Goal: Task Accomplishment & Management: Use online tool/utility

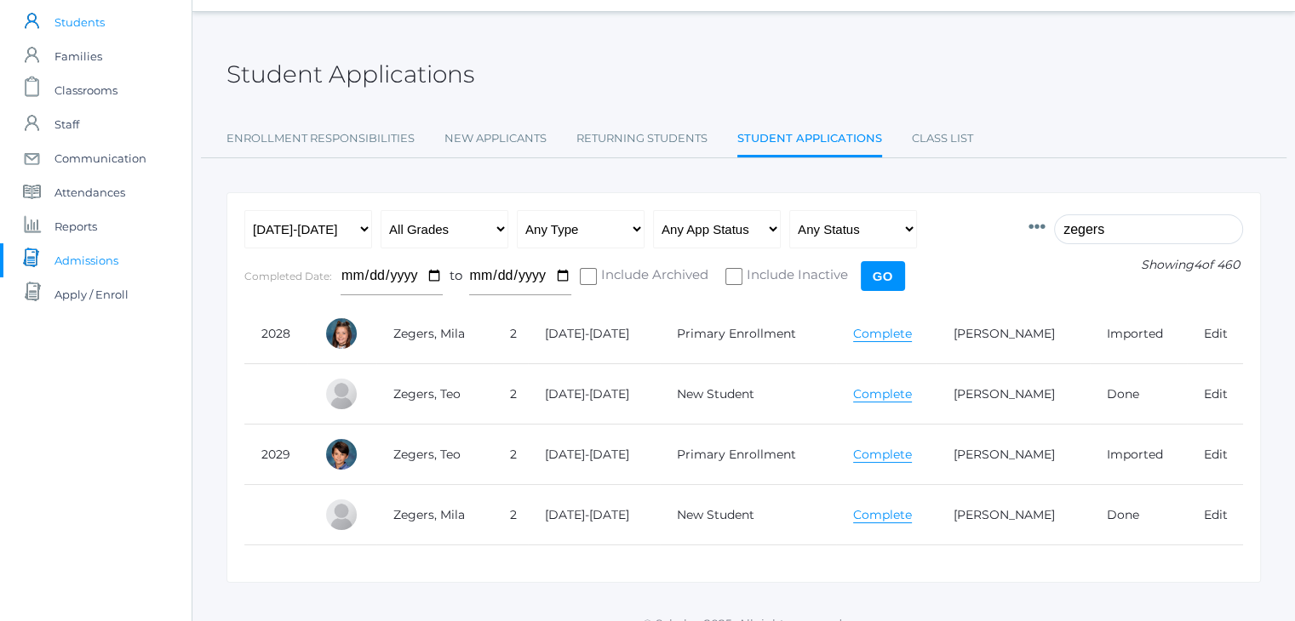
scroll to position [46, 0]
click at [89, 89] on span "Classrooms" at bounding box center [85, 90] width 63 height 34
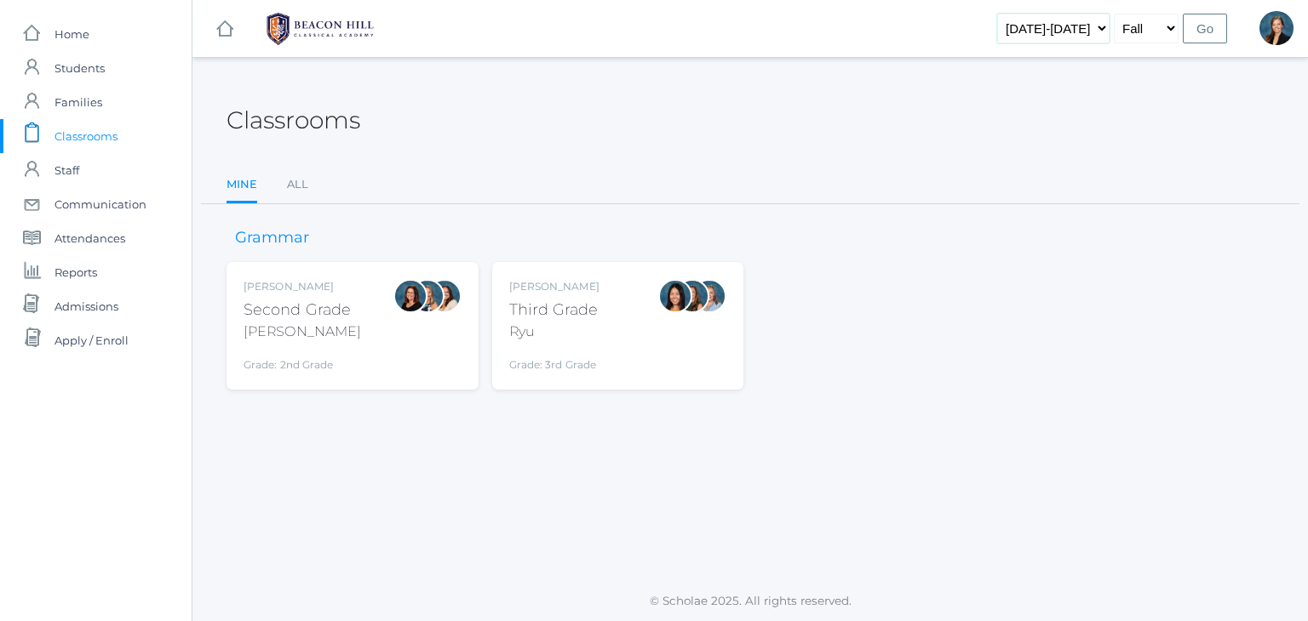
click at [1083, 35] on select "2019-2020 2020-2021 2021-2022 2022-2023 2023-2024 2024-2025 2025-2026" at bounding box center [1053, 29] width 112 height 30
select select "[DATE]-[DATE]"
click at [1024, 14] on select "2019-2020 2020-2021 2021-2022 2022-2023 2023-2024 2024-2025 2025-2026" at bounding box center [1053, 29] width 112 height 30
click at [1147, 31] on select "Fall Spring" at bounding box center [1145, 29] width 65 height 30
click at [1216, 31] on input "Go" at bounding box center [1204, 29] width 44 height 30
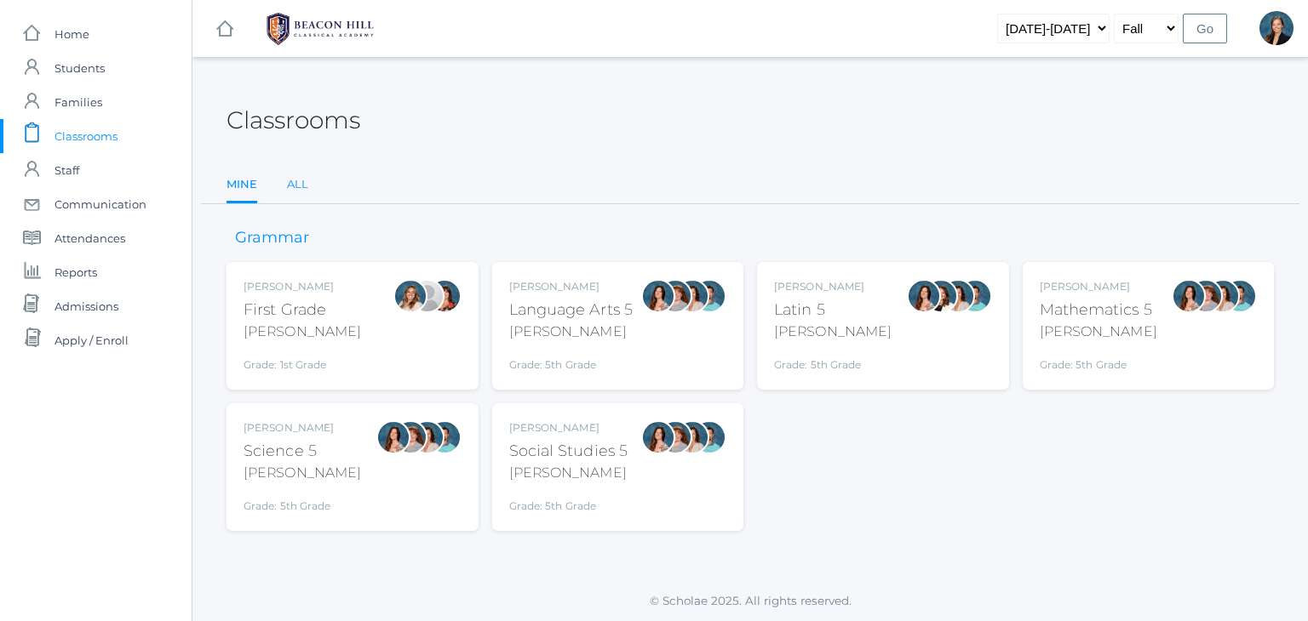
click at [297, 183] on link "All" at bounding box center [297, 185] width 21 height 34
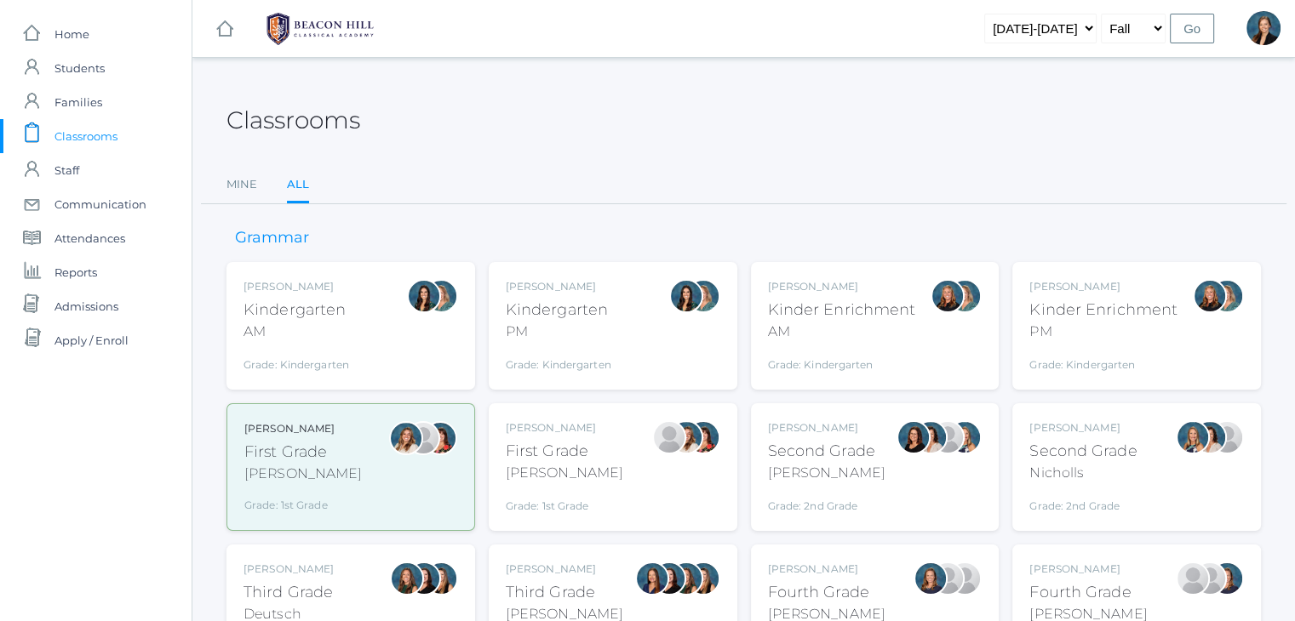
click at [547, 318] on div "Kindergarten" at bounding box center [559, 310] width 106 height 23
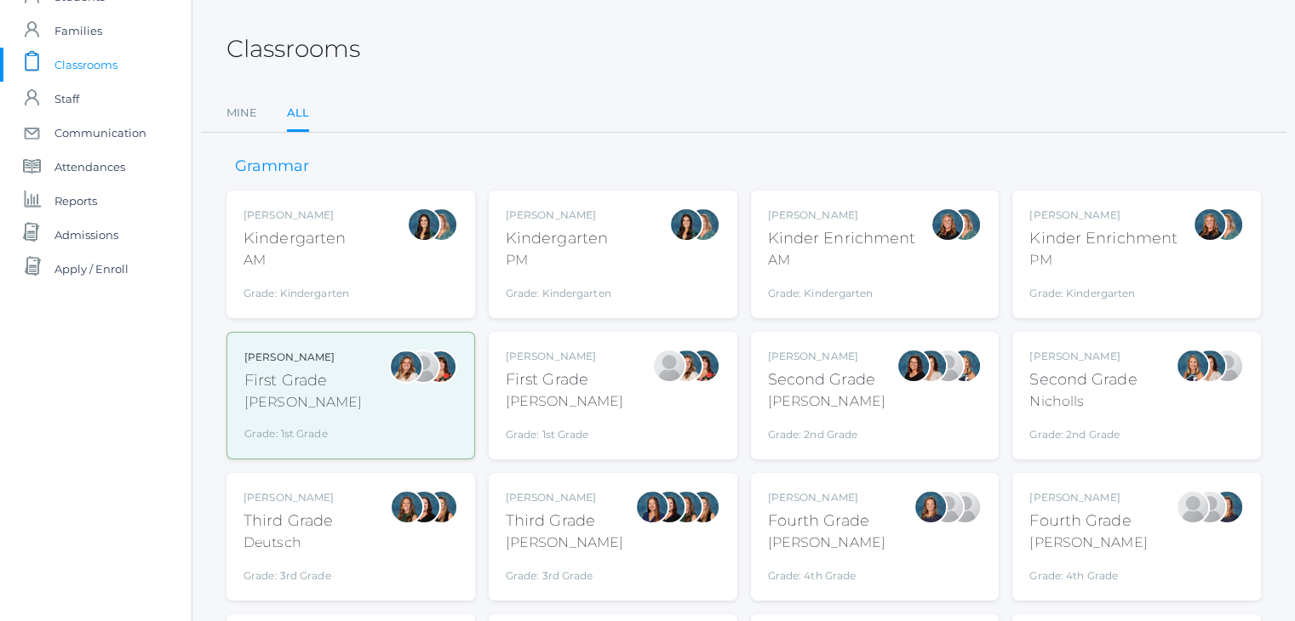
scroll to position [68, 0]
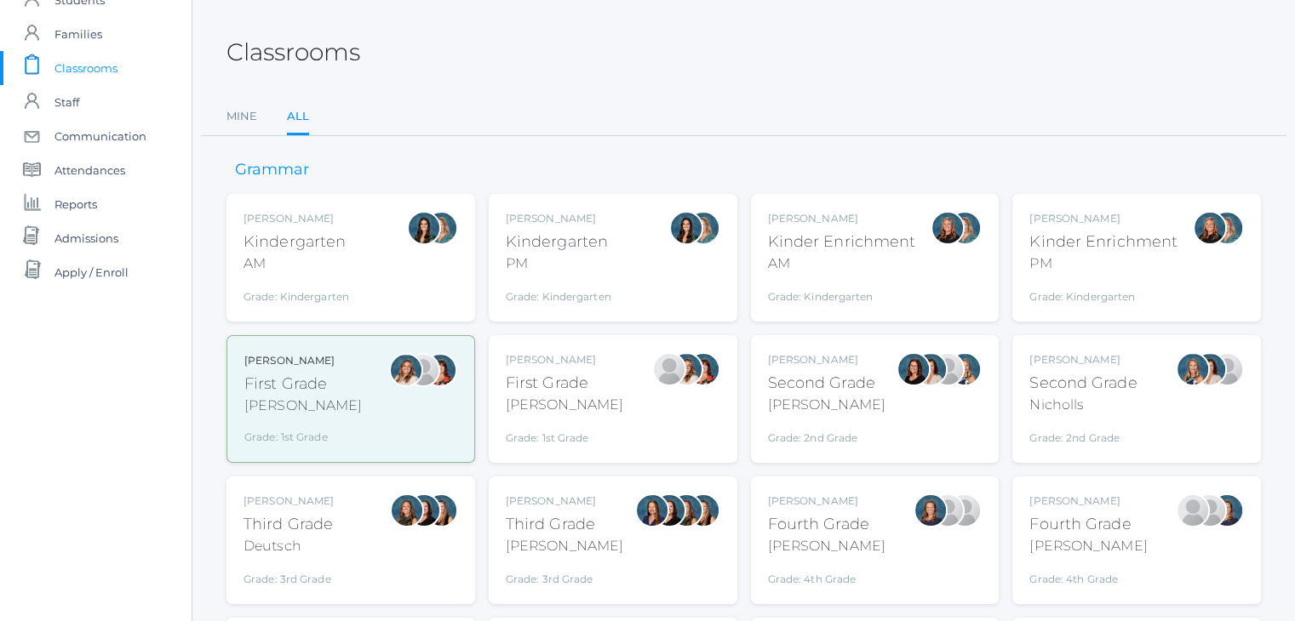
click at [1071, 249] on div "Kinder Enrichment" at bounding box center [1103, 242] width 148 height 23
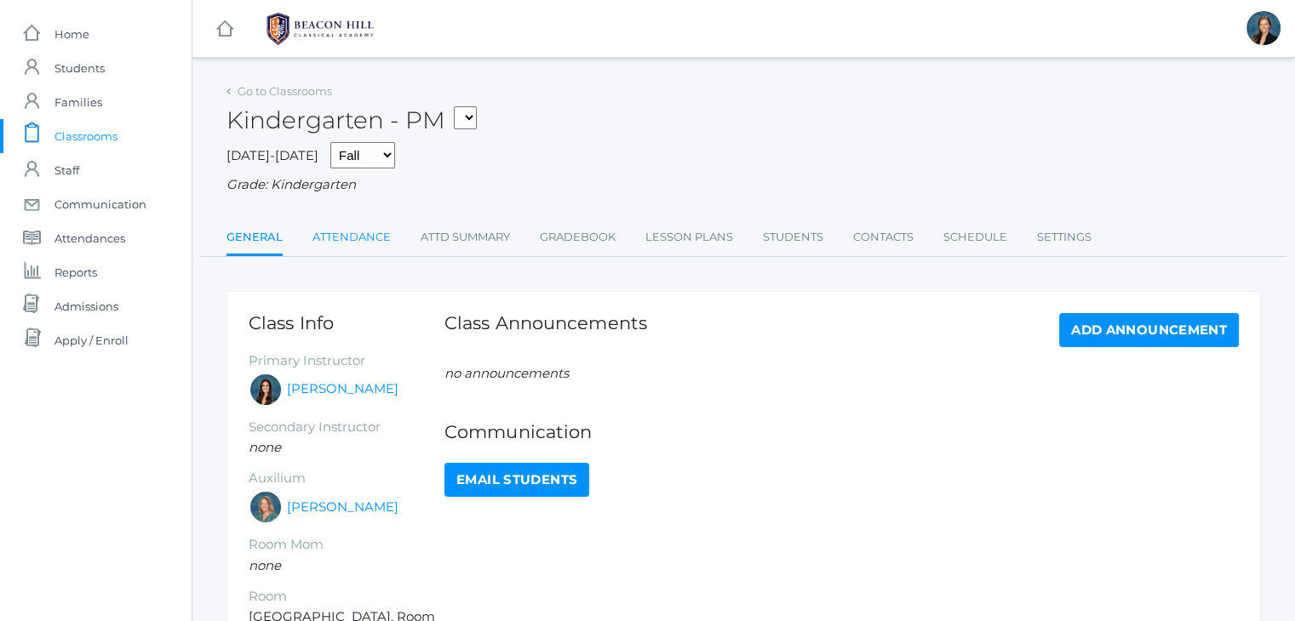
click at [346, 236] on link "Attendance" at bounding box center [351, 237] width 78 height 34
click at [364, 237] on link "Attendance" at bounding box center [351, 237] width 78 height 34
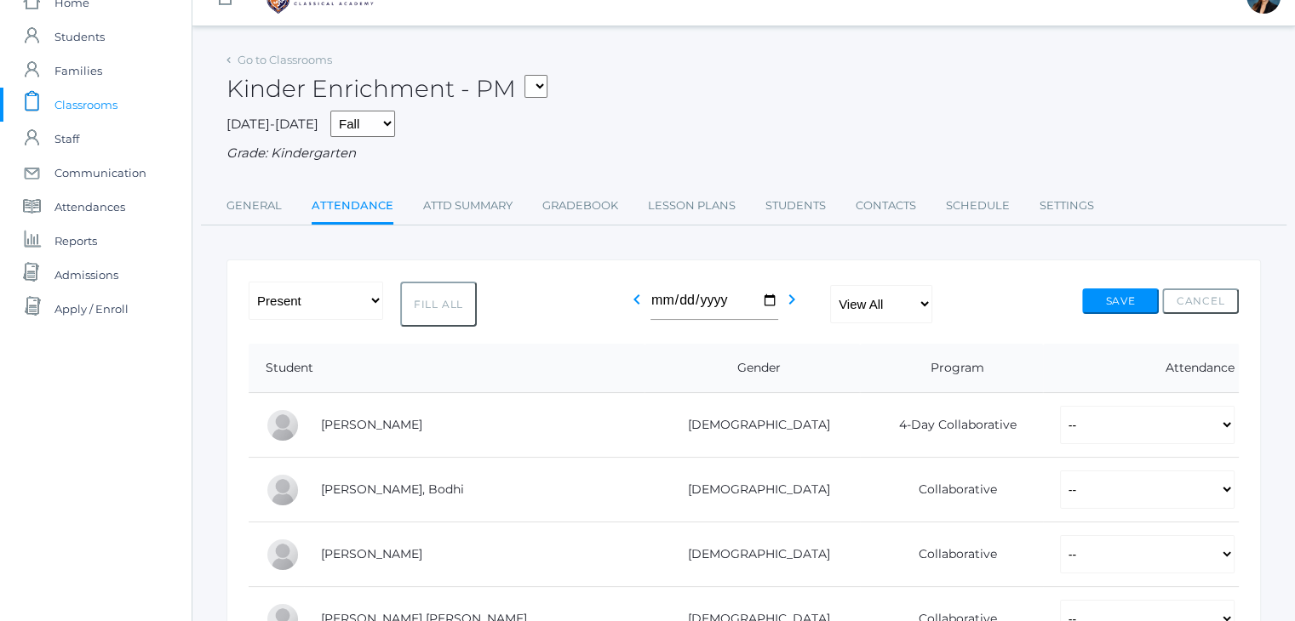
scroll to position [34, 0]
click at [421, 303] on button "Fill All" at bounding box center [438, 301] width 77 height 45
select select "P"
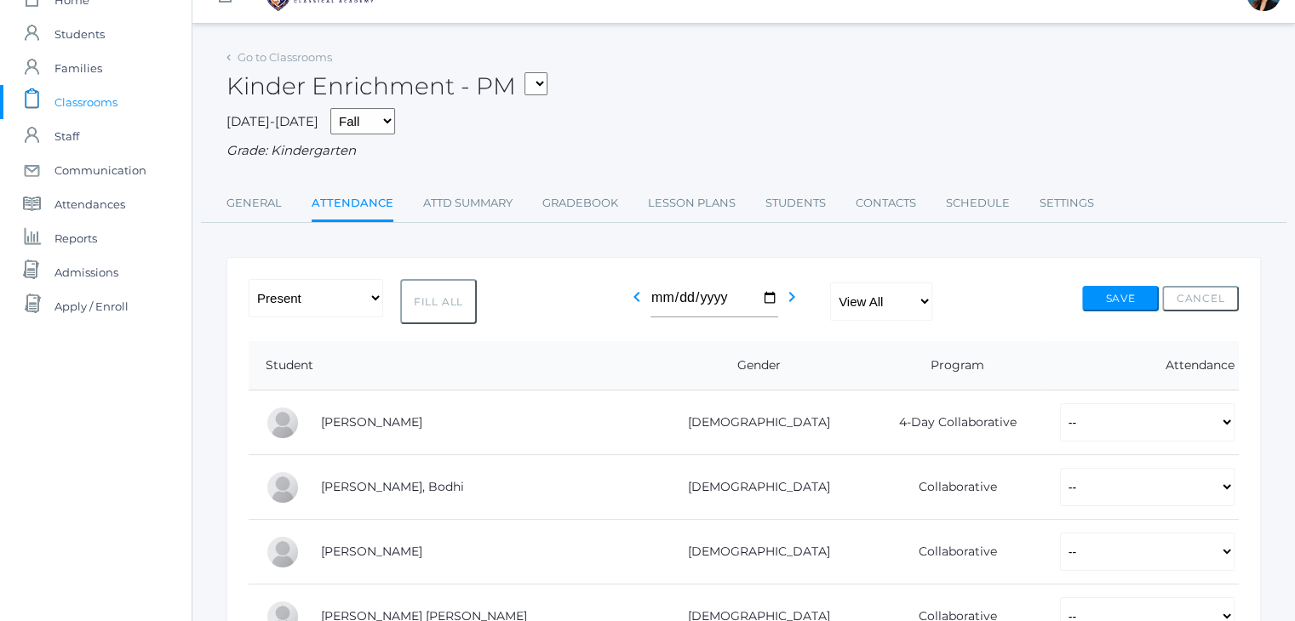
select select "P"
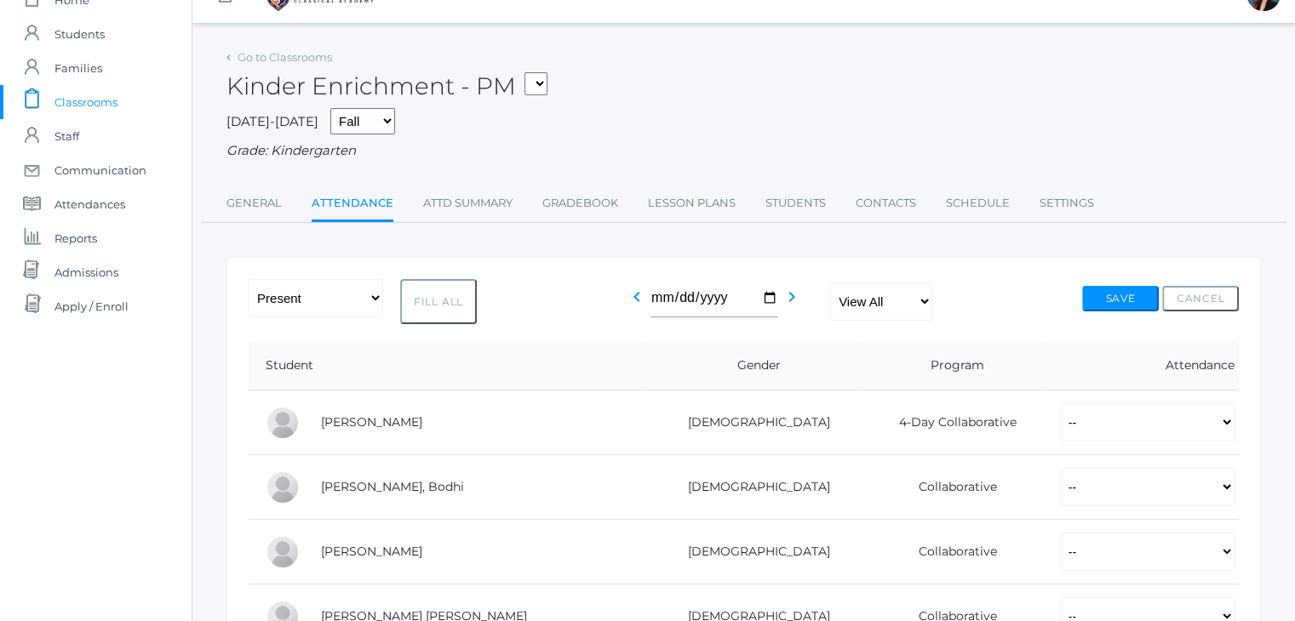
select select "P"
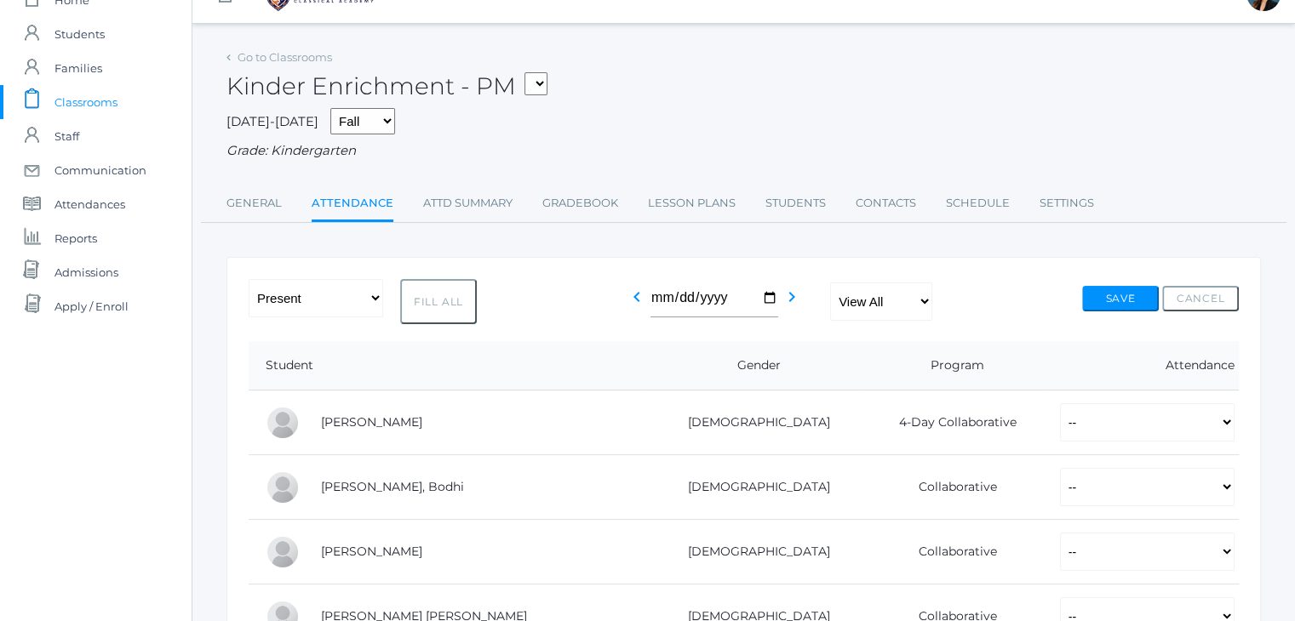
select select "P"
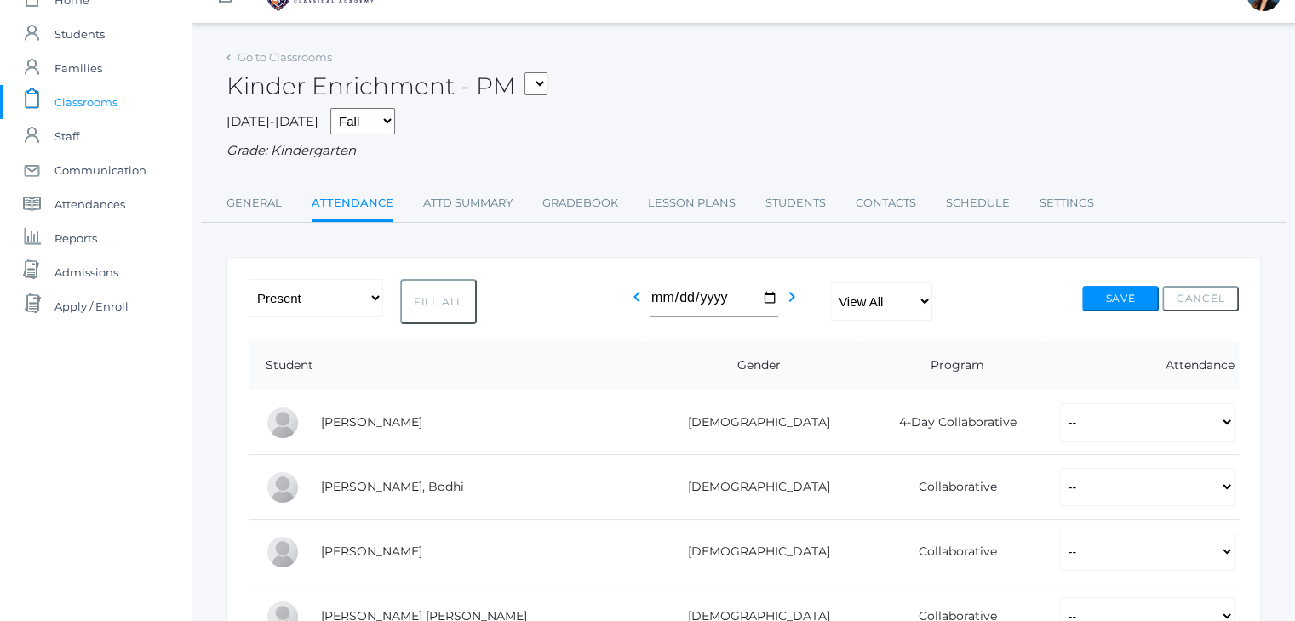
select select "P"
click at [809, 148] on div "Grade: Kindergarten" at bounding box center [743, 151] width 1034 height 20
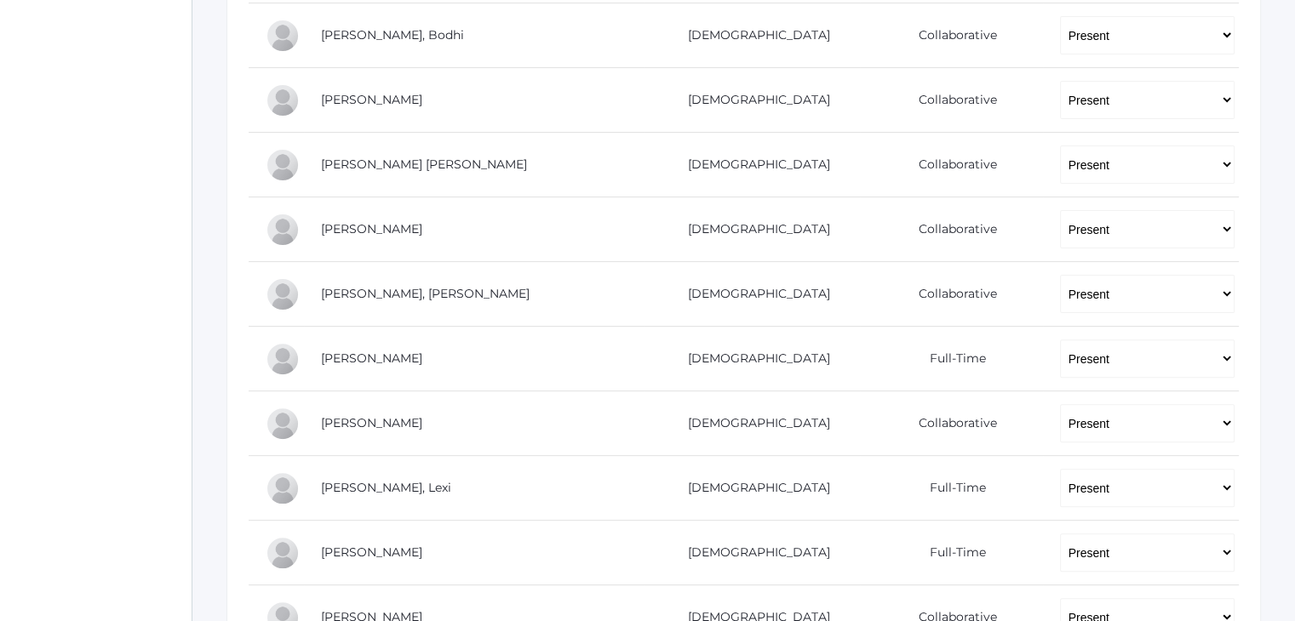
scroll to position [545, 0]
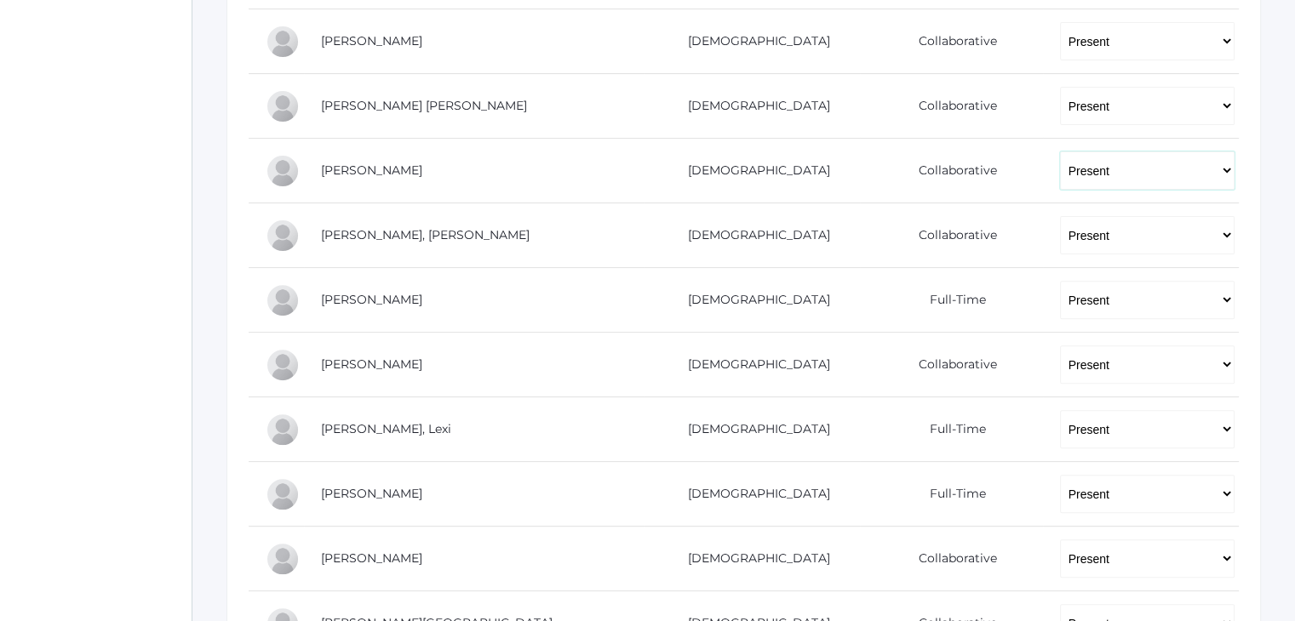
click at [1060, 175] on select "-- Present Present-At-Home Tardy Excused Tardy Unexcused Absent Excused Absent …" at bounding box center [1147, 171] width 175 height 38
select select
click at [1060, 152] on select "-- Present Present-At-Home Tardy Excused Tardy Unexcused Absent Excused Absent …" at bounding box center [1147, 171] width 175 height 38
click at [106, 249] on div "icons/ui/navigation/home Created with Sketch. Home icons/user/plain Created wit…" at bounding box center [96, 413] width 192 height 1916
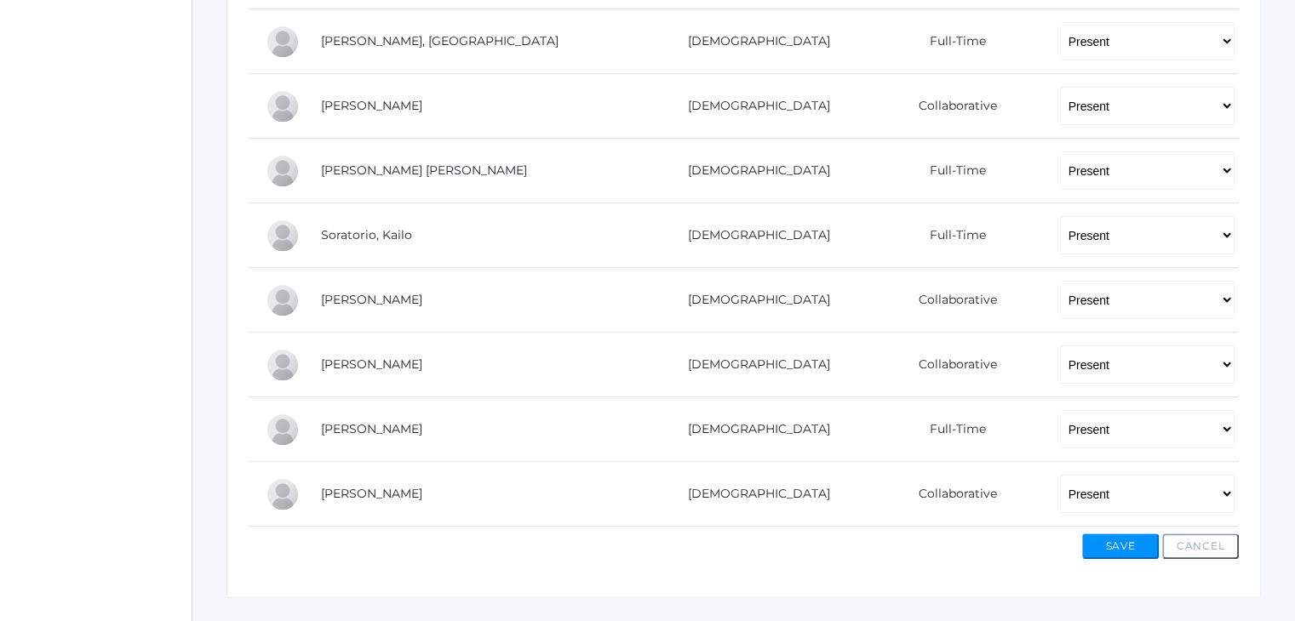
scroll to position [1291, 0]
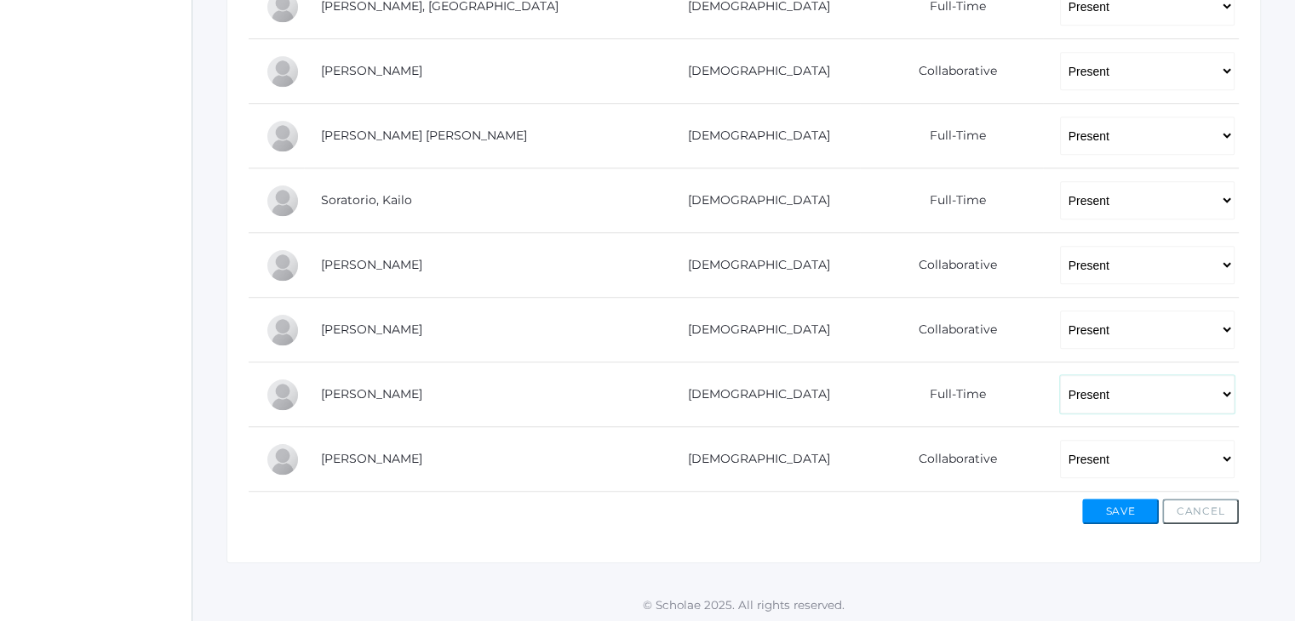
click at [1060, 394] on select "-- Present Present-At-Home Tardy Excused Tardy Unexcused Absent Excused Absent …" at bounding box center [1147, 394] width 175 height 38
select select
click at [1060, 375] on select "-- Present Present-At-Home Tardy Excused Tardy Unexcused Absent Excused Absent …" at bounding box center [1147, 394] width 175 height 38
click at [1124, 504] on button "Save" at bounding box center [1120, 512] width 77 height 26
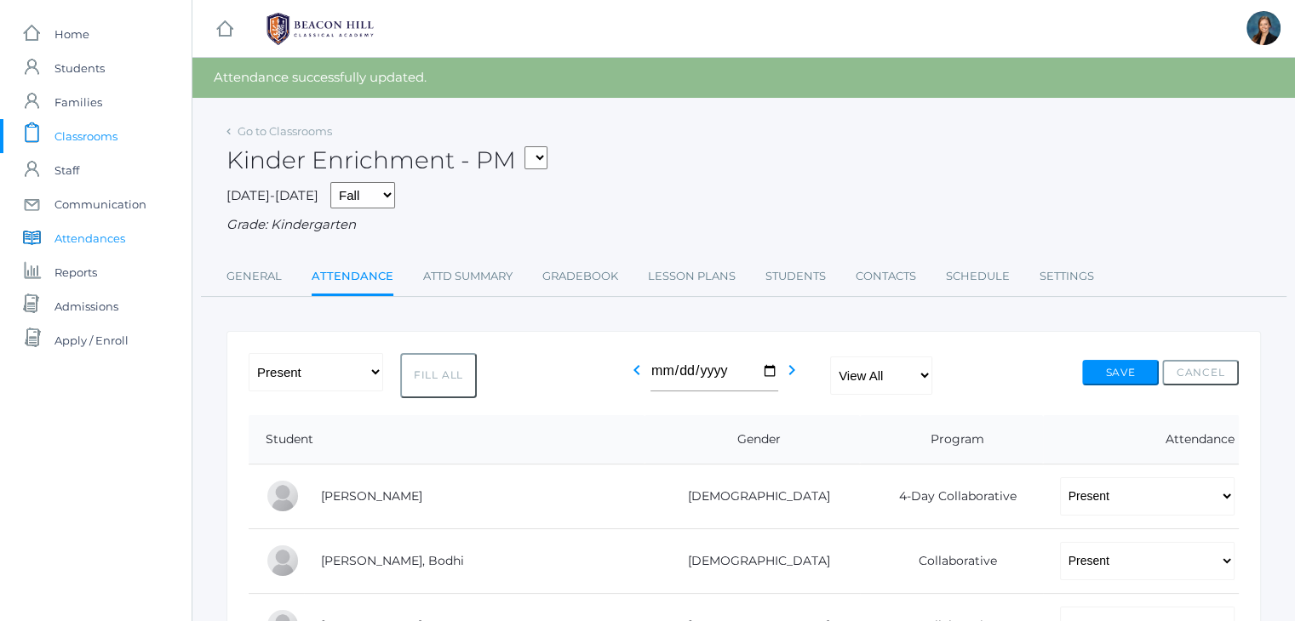
click at [90, 232] on span "Attendances" at bounding box center [89, 238] width 71 height 34
